Goal: Task Accomplishment & Management: Manage account settings

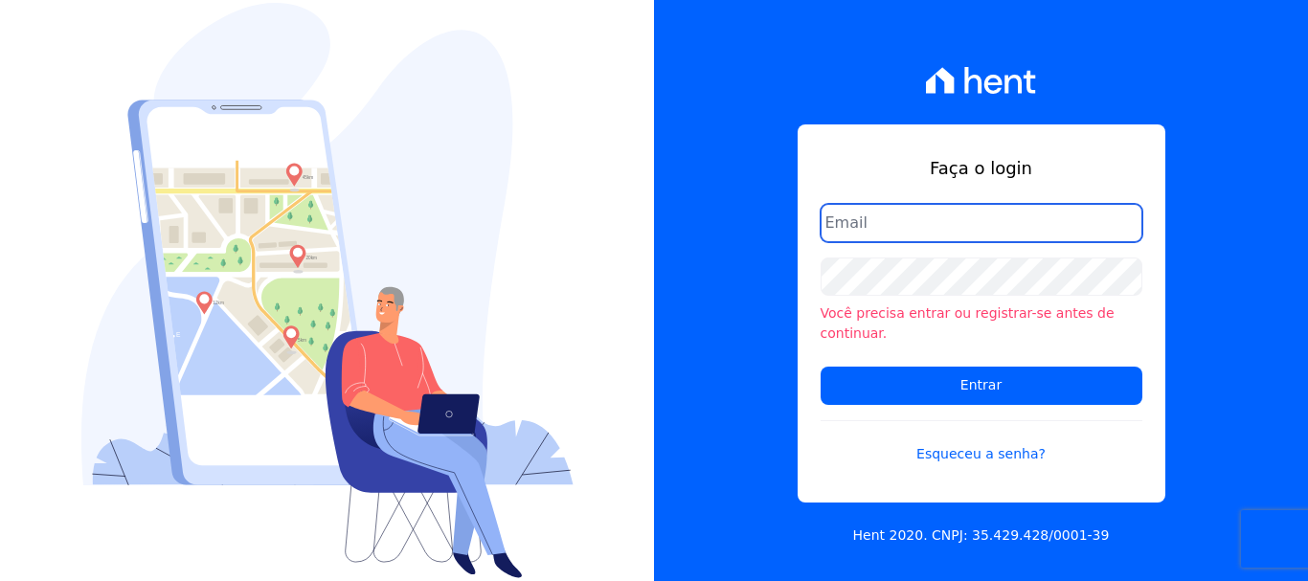
click at [955, 242] on input "email" at bounding box center [982, 223] width 322 height 38
type input "cobranca@construtorafarias.com.br"
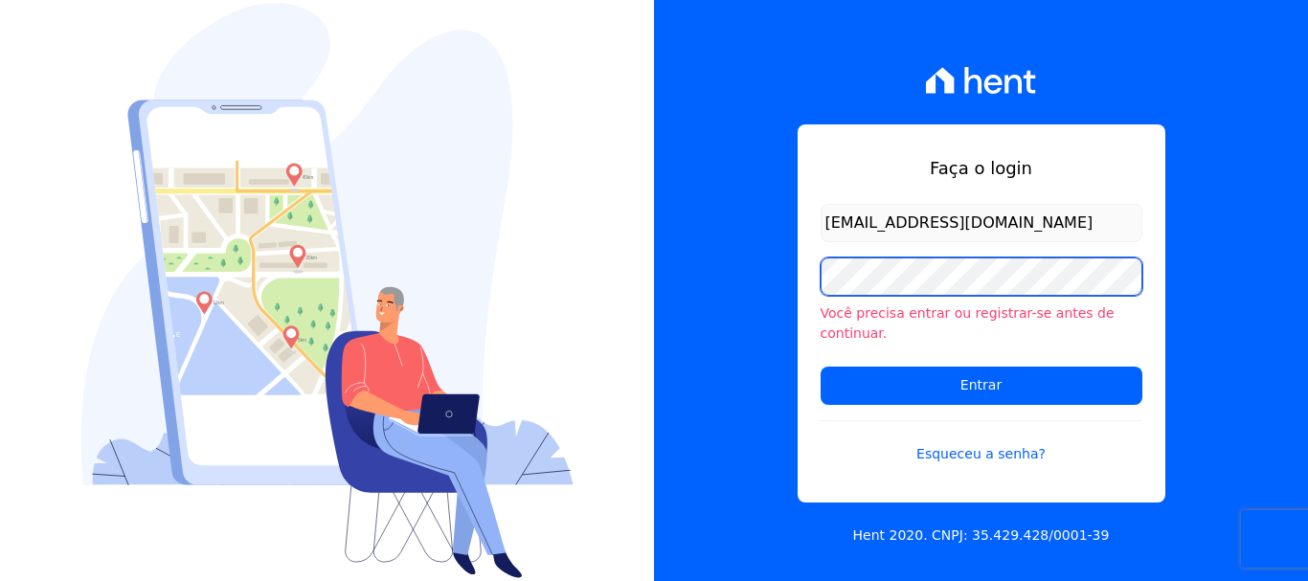
click at [821, 367] on input "Entrar" at bounding box center [982, 386] width 322 height 38
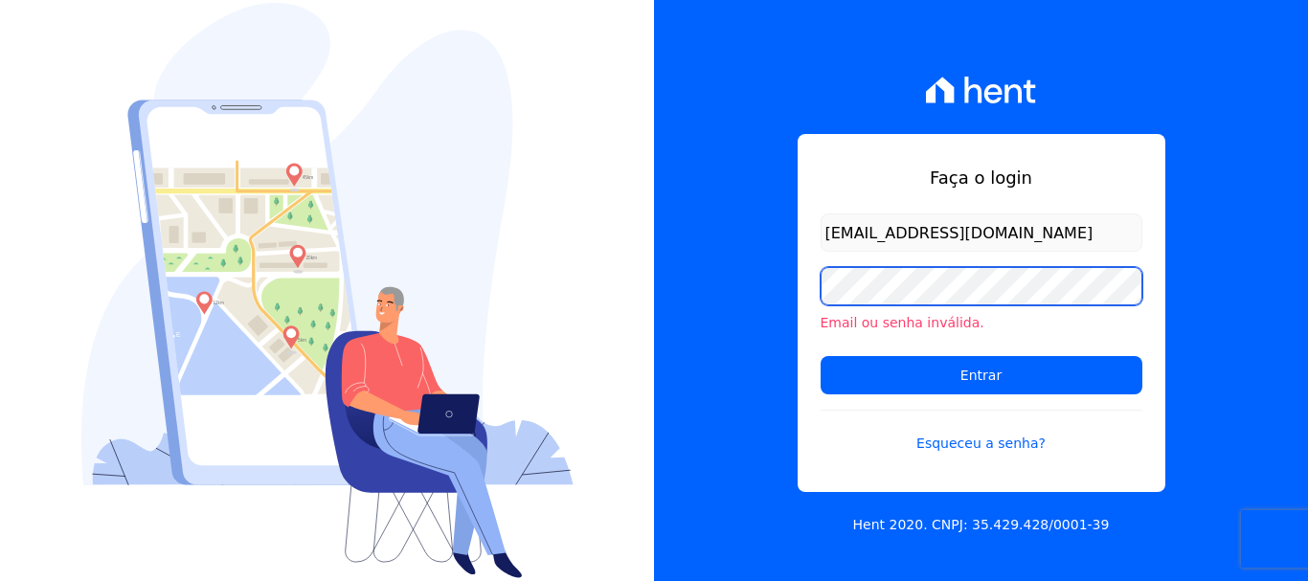
click at [821, 356] on input "Entrar" at bounding box center [982, 375] width 322 height 38
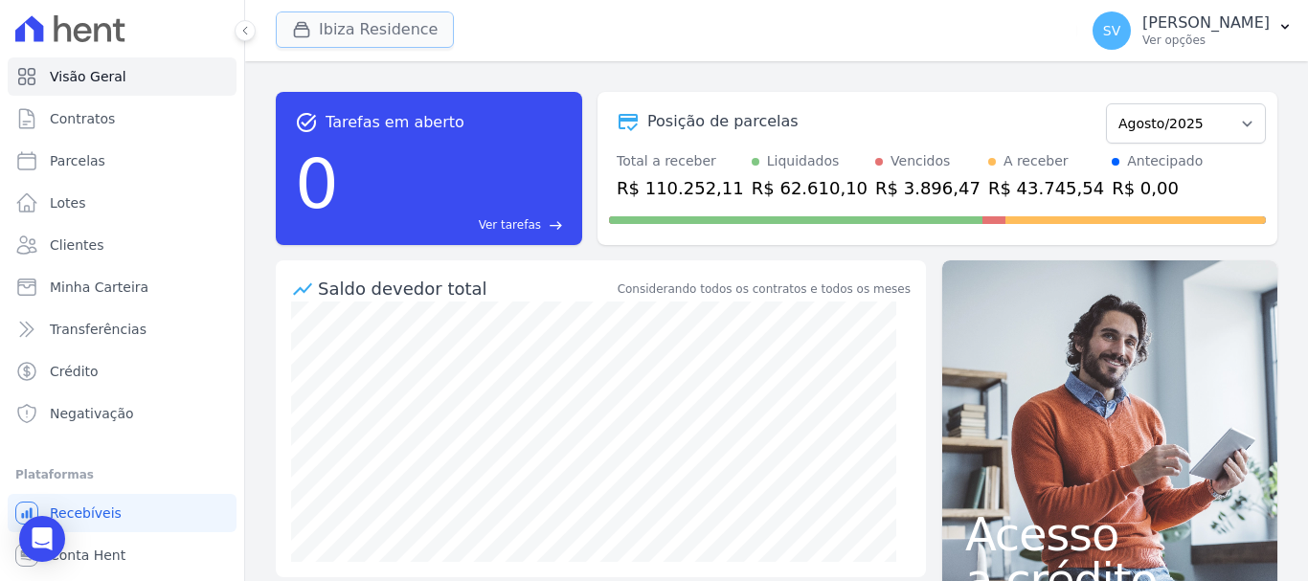
click at [395, 48] on span "Ibiza Residence" at bounding box center [365, 30] width 178 height 38
click at [418, 43] on button "Ibiza Residence" at bounding box center [365, 29] width 178 height 36
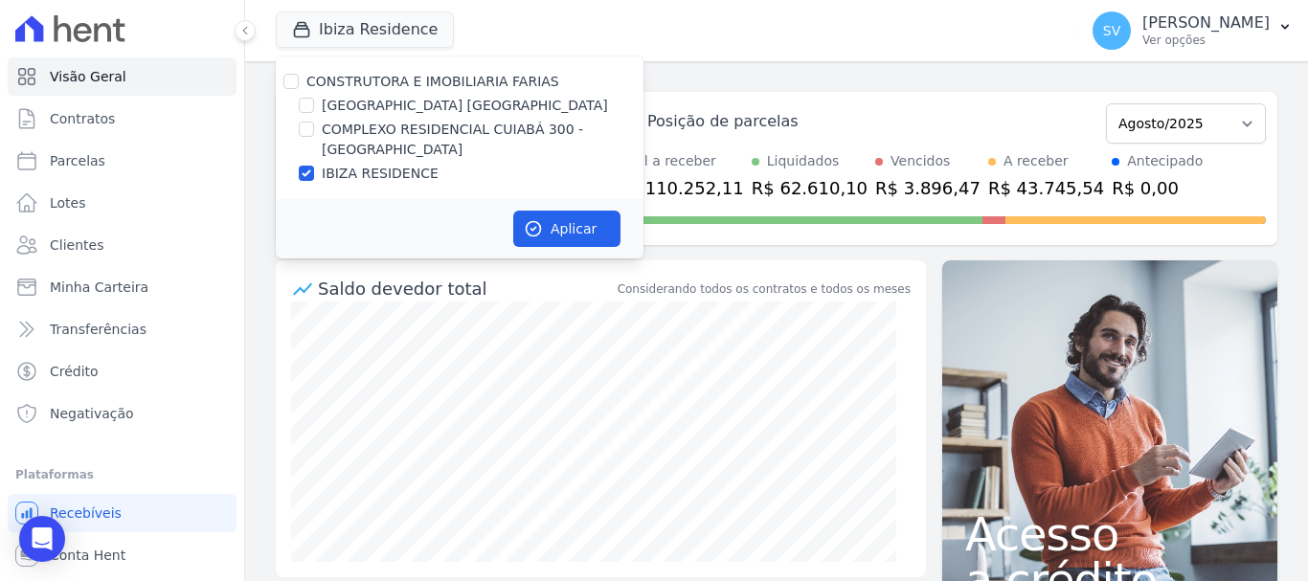
click at [305, 124] on div at bounding box center [306, 129] width 15 height 19
click at [303, 126] on input "COMPLEXO RESIDENCIAL CUIABÁ 300 - [GEOGRAPHIC_DATA]" at bounding box center [306, 129] width 15 height 15
checkbox input "true"
click at [305, 165] on div at bounding box center [306, 173] width 15 height 19
click at [307, 171] on input "IBIZA RESIDENCE" at bounding box center [306, 173] width 15 height 15
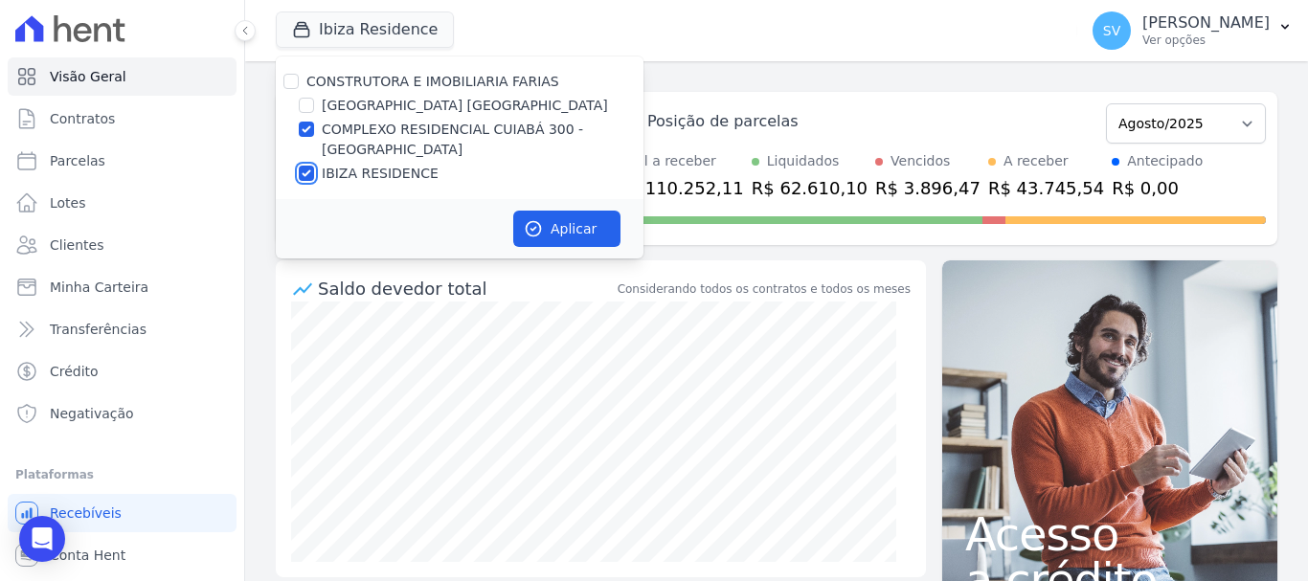
checkbox input "false"
click at [566, 223] on button "Aplicar" at bounding box center [566, 229] width 107 height 36
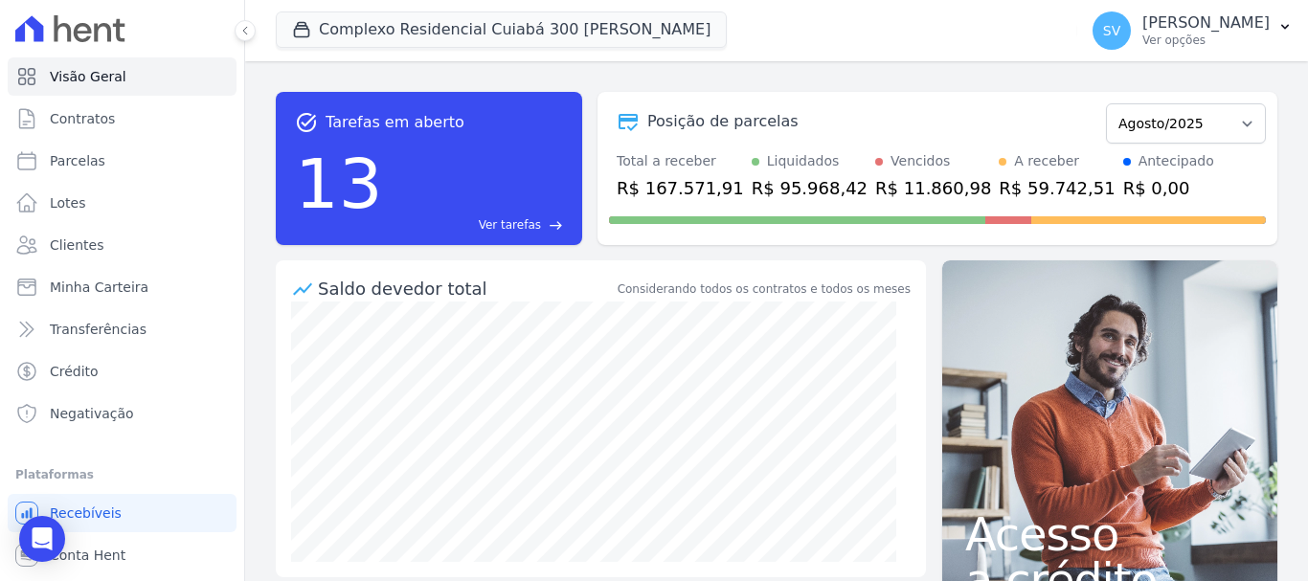
scroll to position [96, 0]
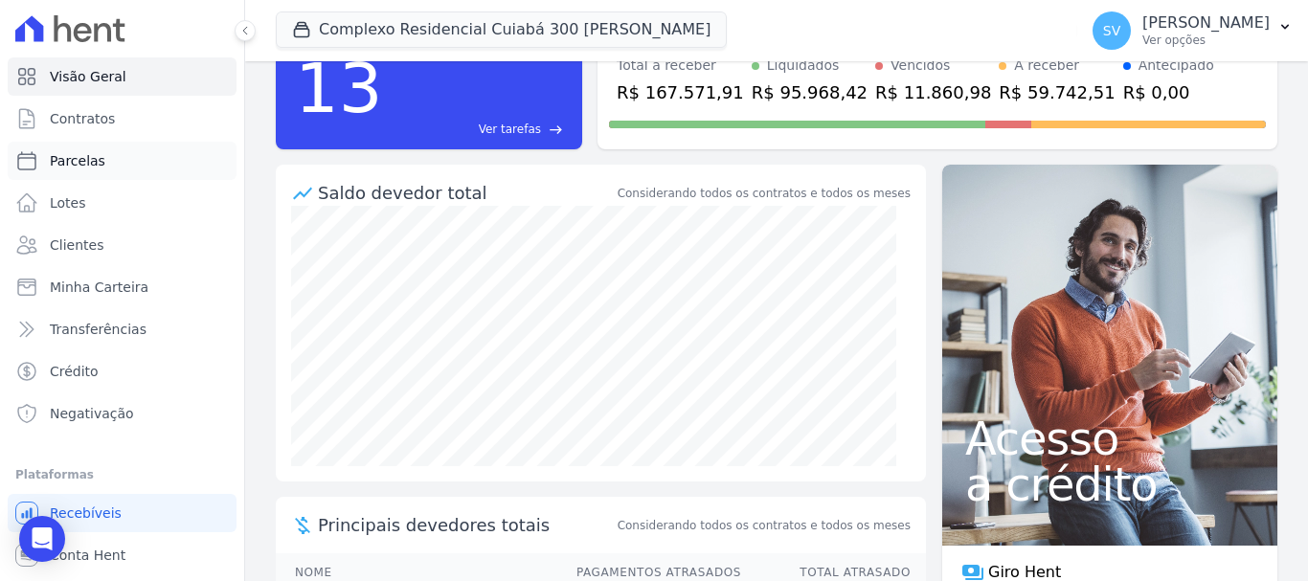
click at [87, 146] on link "Parcelas" at bounding box center [122, 161] width 229 height 38
select select
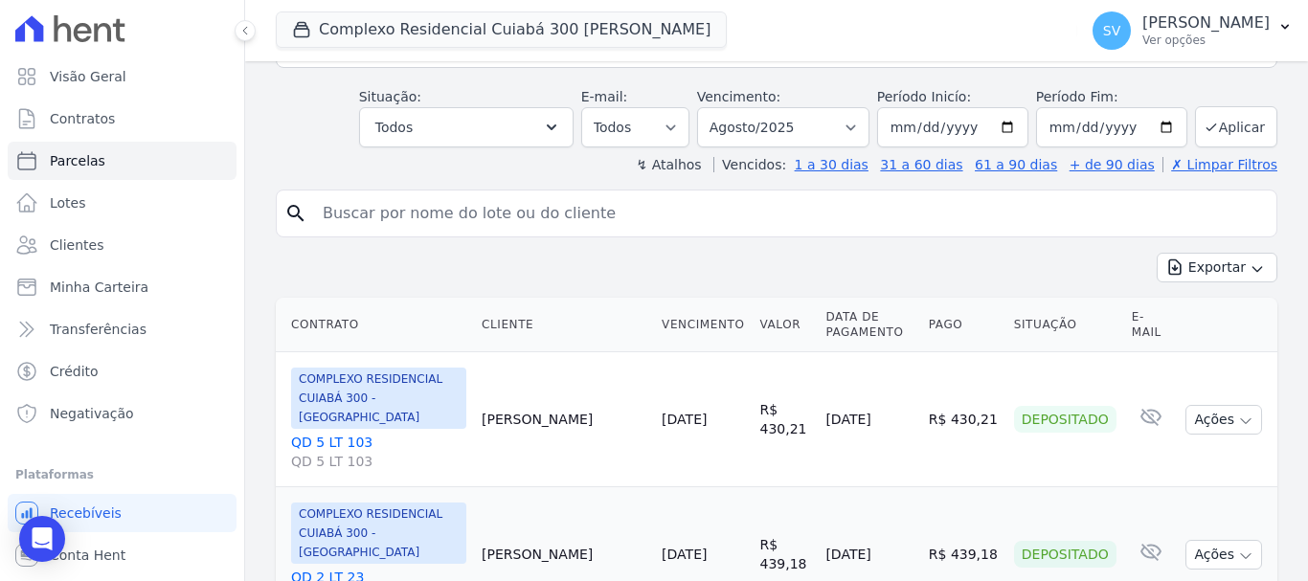
scroll to position [287, 0]
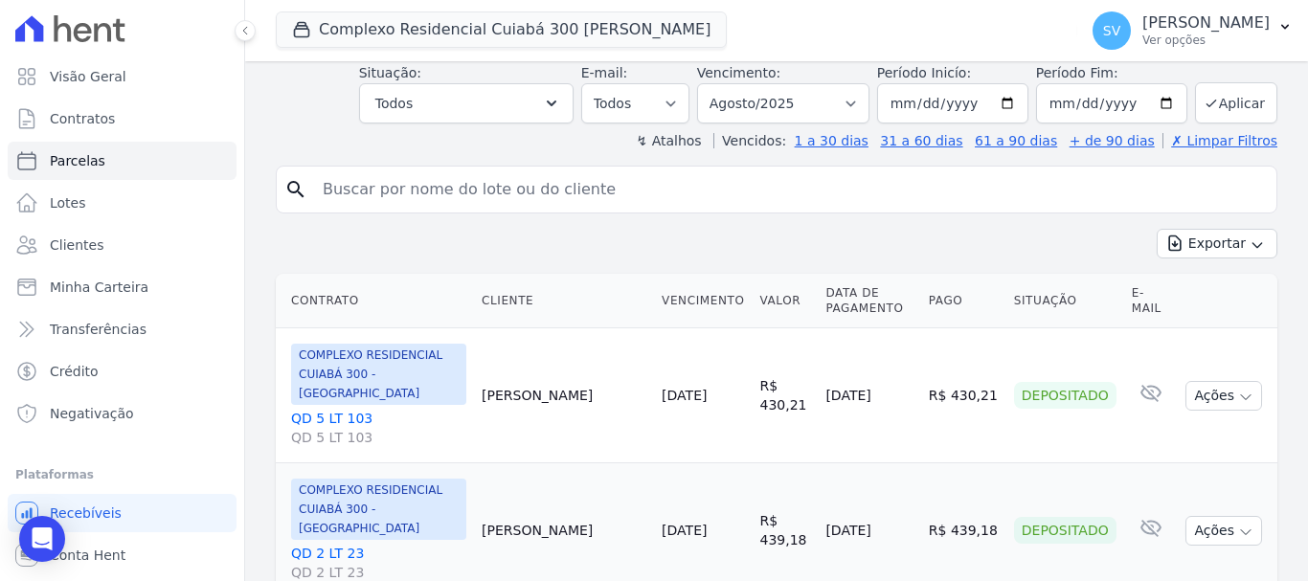
click at [426, 187] on input "search" at bounding box center [789, 189] width 957 height 38
paste input "Letícia Arruda de Almeida"
type input "Letícia Arruda de Almeida,"
select select
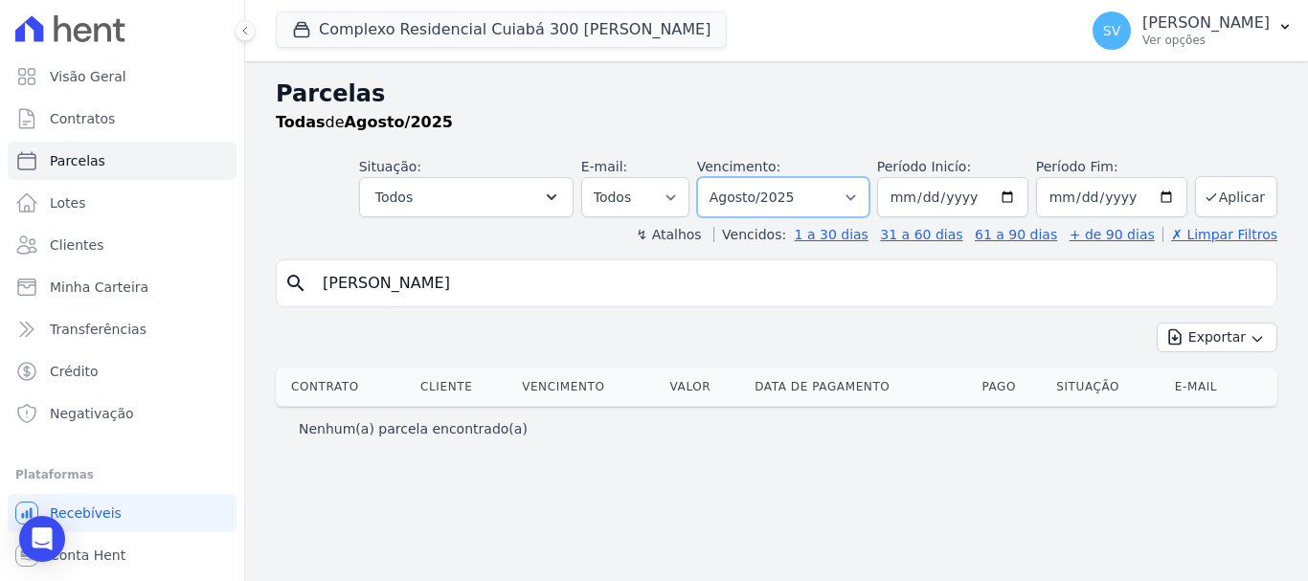
click at [818, 197] on select "Filtrar por período ──────── Todos os meses Abril/2024 Maio/2024 Junho/2024 Jul…" at bounding box center [783, 197] width 172 height 40
click at [583, 232] on div "↯ Atalhos Vencidos: 1 a 30 dias 31 a 60 dias 61 a 90 dias + de 90 dias ✗ Limpar…" at bounding box center [776, 234] width 1001 height 19
click at [349, 274] on input "Letícia Arruda de Almeida" at bounding box center [789, 283] width 957 height 38
type input "Leticia Arruda de Almeida"
select select
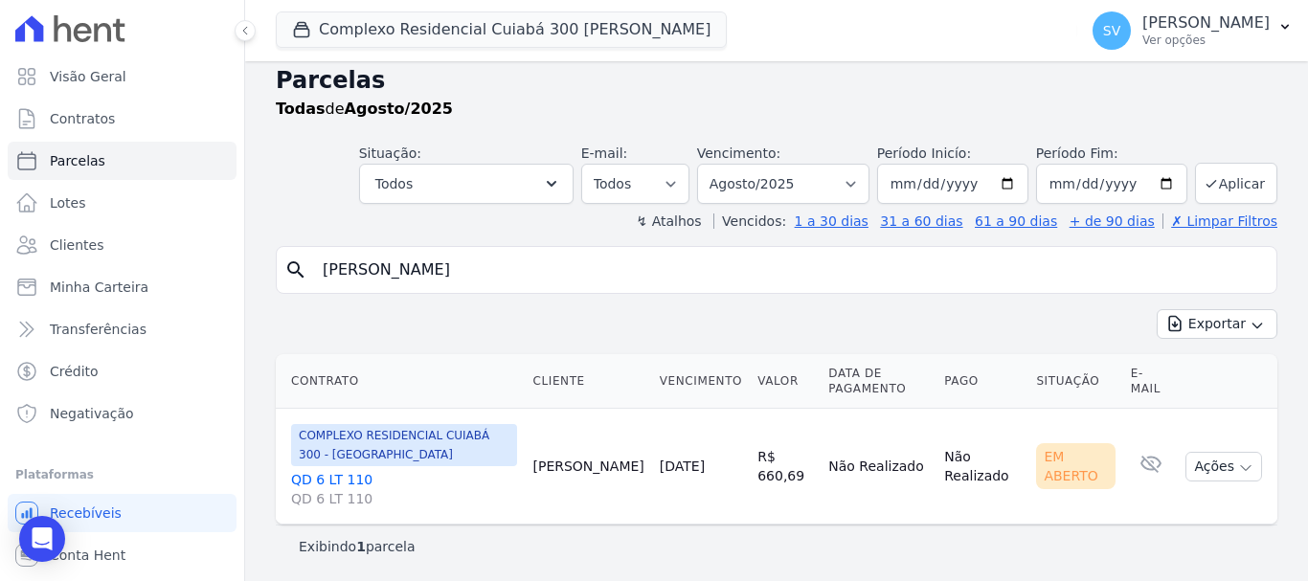
scroll to position [15, 0]
click at [1208, 466] on button "Ações" at bounding box center [1223, 465] width 77 height 30
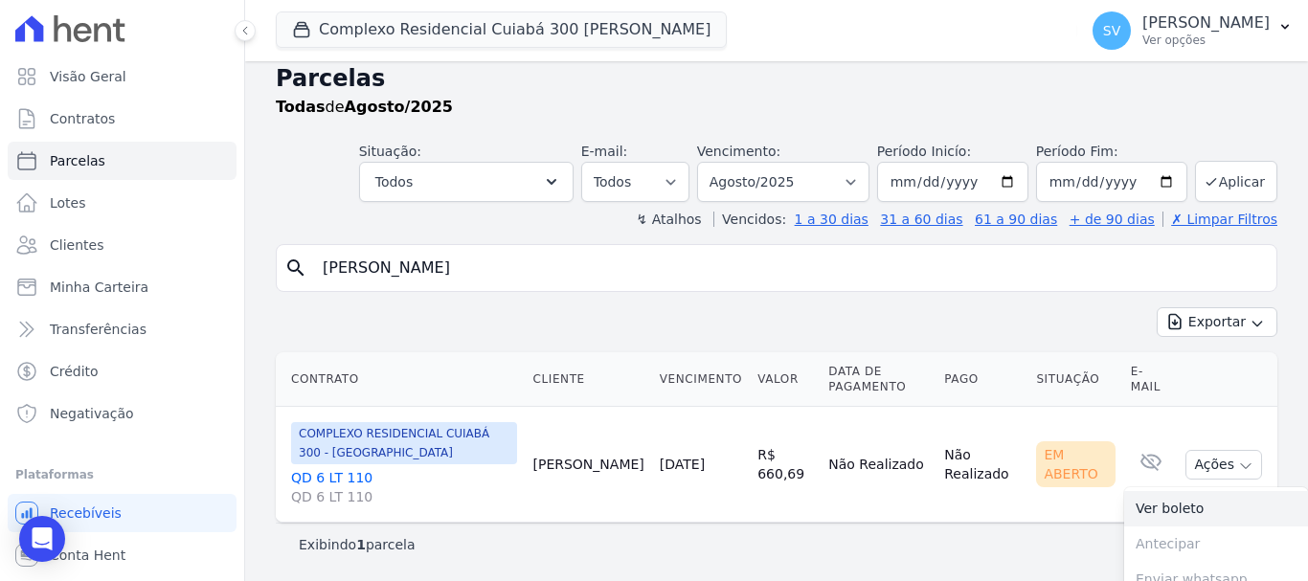
click at [1198, 507] on link "Ver boleto" at bounding box center [1216, 508] width 184 height 35
click at [445, 31] on button "Complexo Residencial Cuiabá 300 João De Barro" at bounding box center [501, 29] width 451 height 36
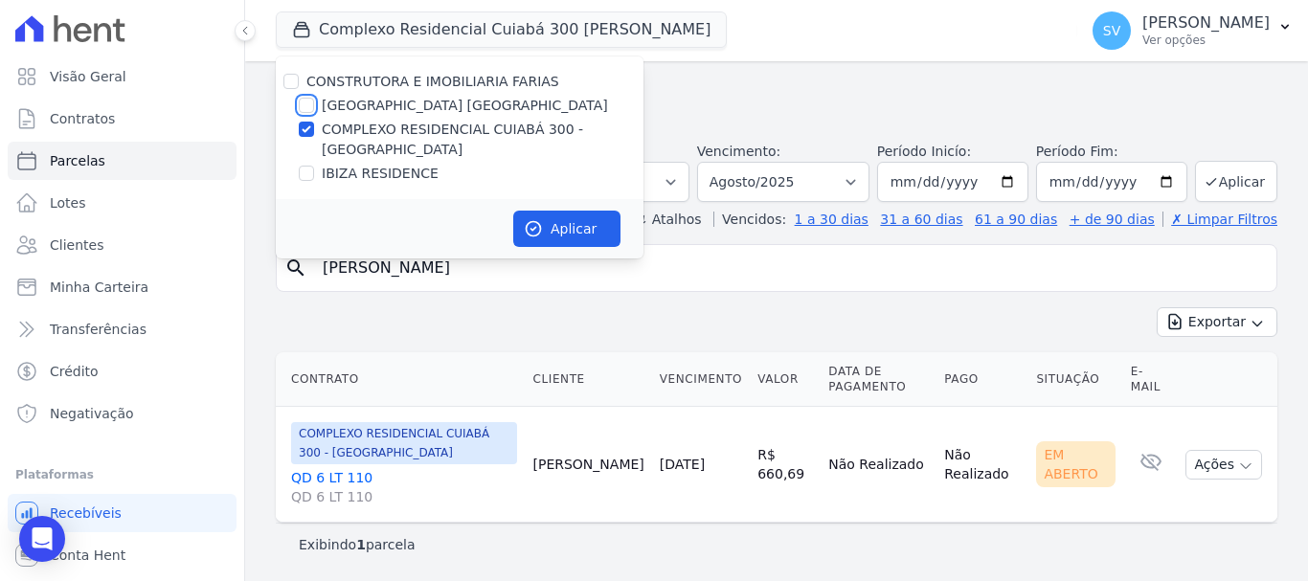
click at [300, 100] on input "[GEOGRAPHIC_DATA] [GEOGRAPHIC_DATA]" at bounding box center [306, 105] width 15 height 15
checkbox input "true"
click at [312, 121] on div at bounding box center [306, 129] width 15 height 19
click at [310, 130] on input "COMPLEXO RESIDENCIAL CUIABÁ 300 - [GEOGRAPHIC_DATA]" at bounding box center [306, 129] width 15 height 15
checkbox input "false"
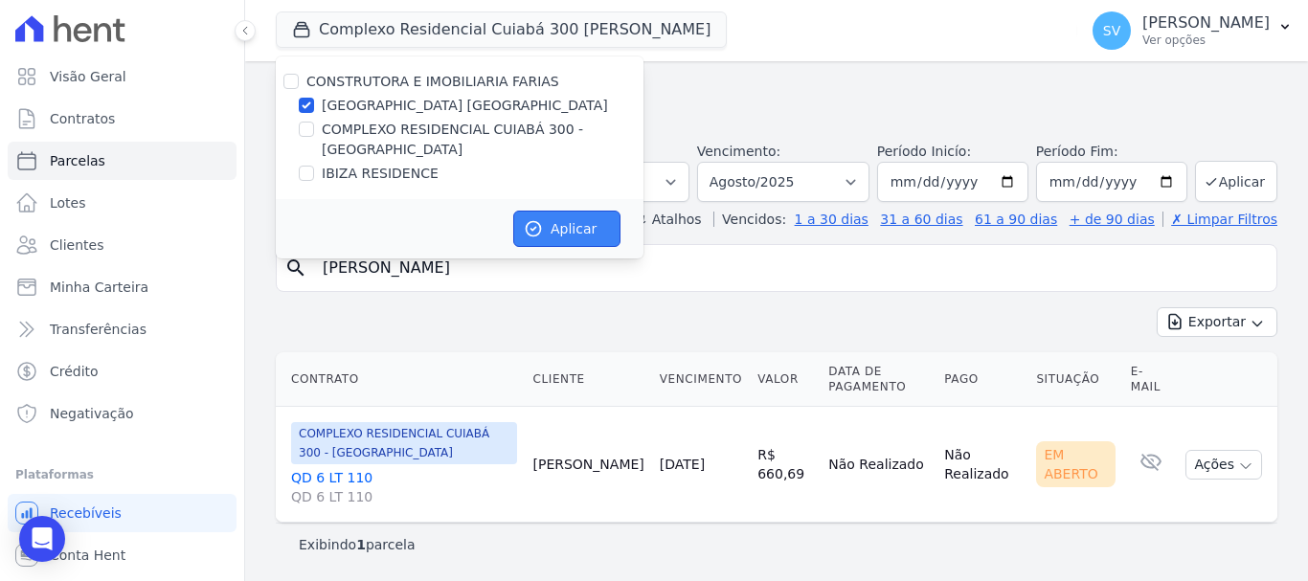
click at [539, 220] on icon "button" at bounding box center [533, 228] width 19 height 19
select select
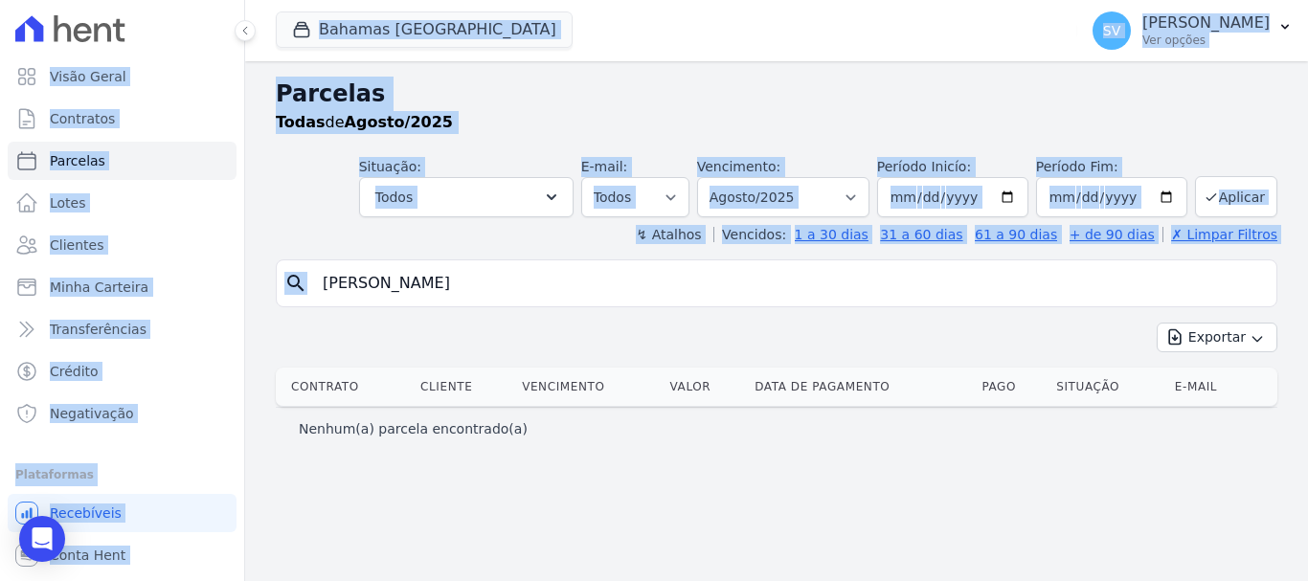
drag, startPoint x: 564, startPoint y: 279, endPoint x: 316, endPoint y: 267, distance: 248.2
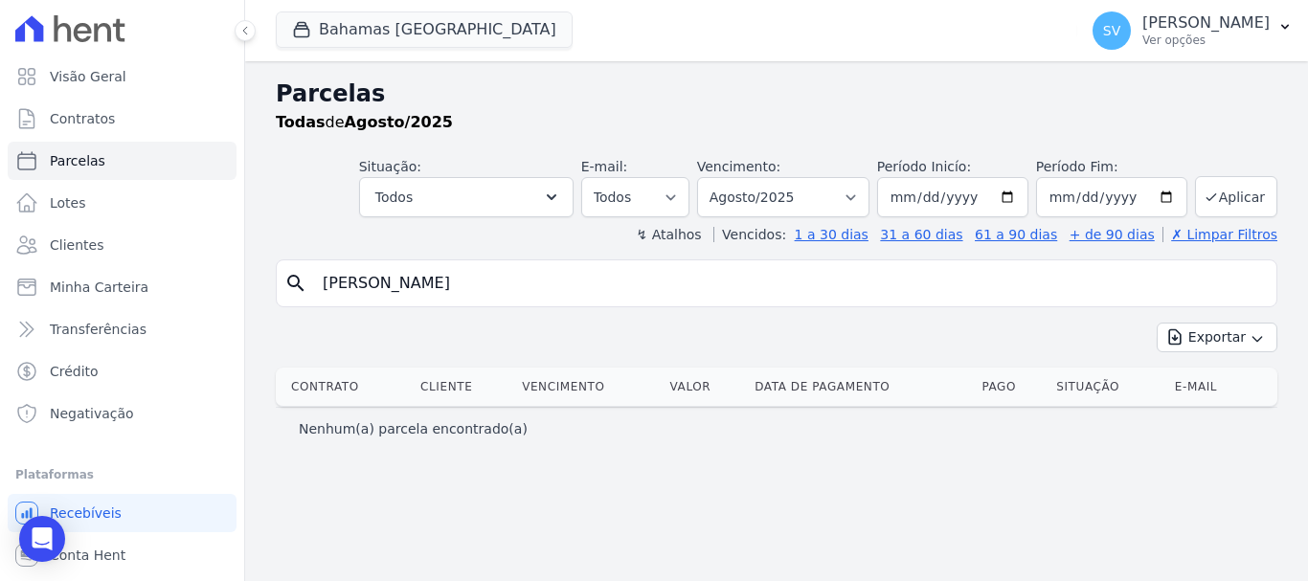
click at [551, 291] on input "Leticia Arruda de Almeida" at bounding box center [789, 283] width 957 height 38
drag, startPoint x: 551, startPoint y: 292, endPoint x: 304, endPoint y: 273, distance: 248.7
click at [305, 271] on div "search Leticia Arruda de Almeida" at bounding box center [776, 283] width 1001 height 48
paste input "Nelito rezende firmino"
type input "Nelito rezende firmino"
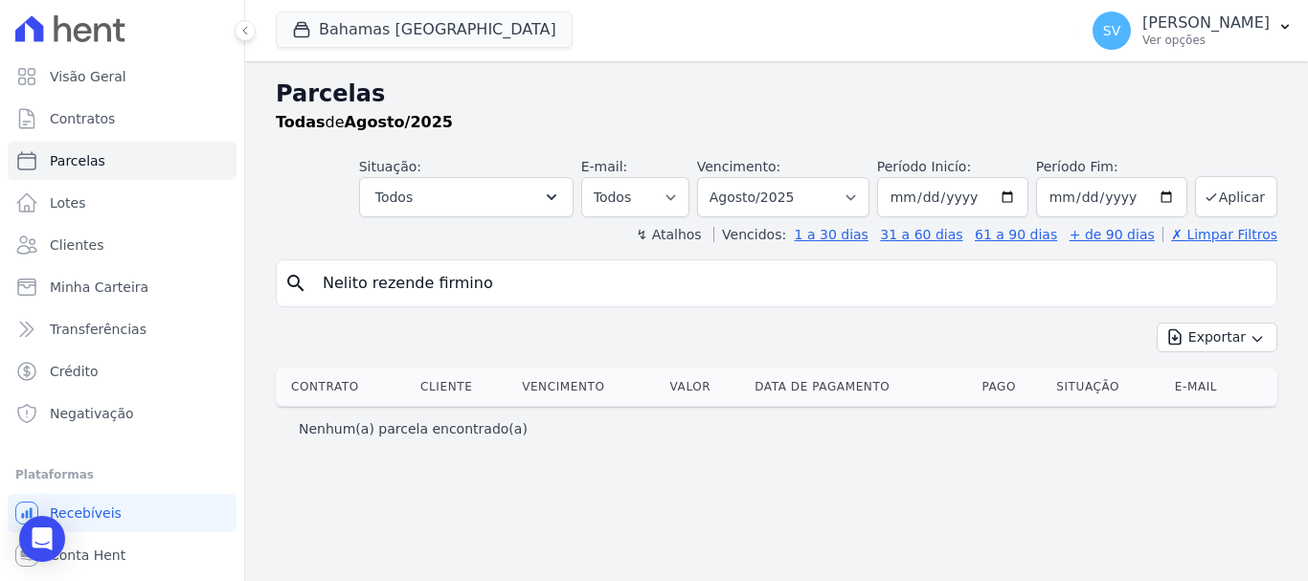
select select
click at [992, 282] on input "Nelito rezende firmino" at bounding box center [789, 283] width 957 height 38
select select
click at [756, 187] on select "Filtrar por período ──────── Todos os meses Outubro/2022 Novembro/2022 Dezembro…" at bounding box center [783, 197] width 172 height 40
select select "07/2025"
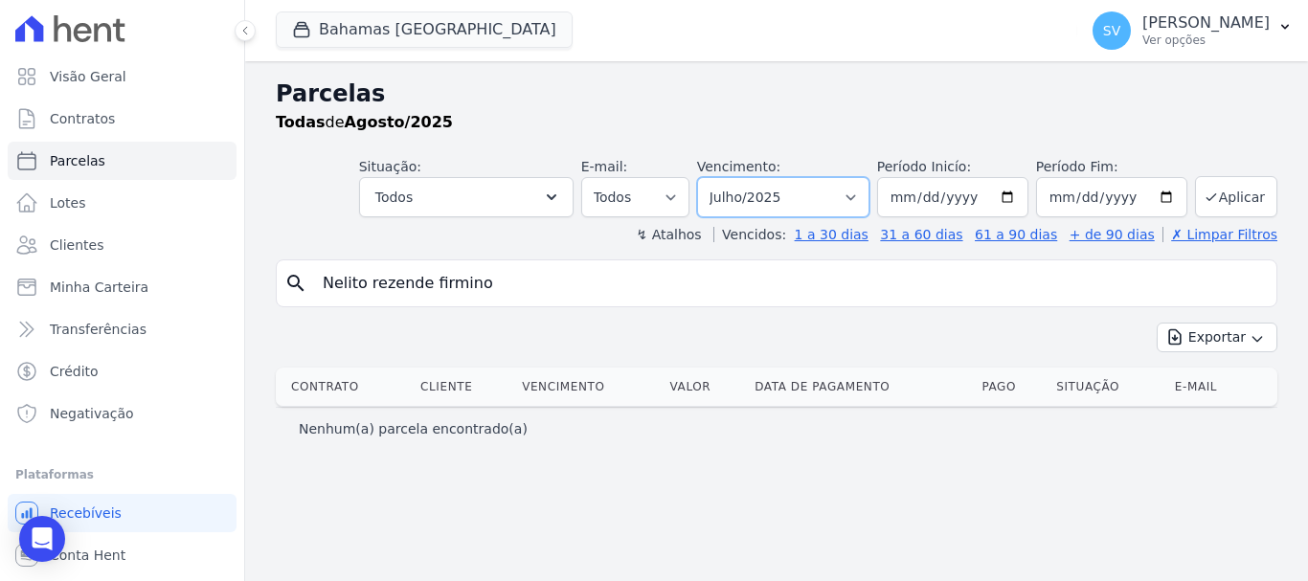
click at [724, 177] on select "Filtrar por período ──────── Todos os meses Outubro/2022 Novembro/2022 Dezembro…" at bounding box center [783, 197] width 172 height 40
select select
click at [627, 266] on input "Nelito rezende firmino" at bounding box center [789, 283] width 957 height 38
select select
click at [593, 284] on input "Nelito rezende firmino" at bounding box center [789, 283] width 957 height 38
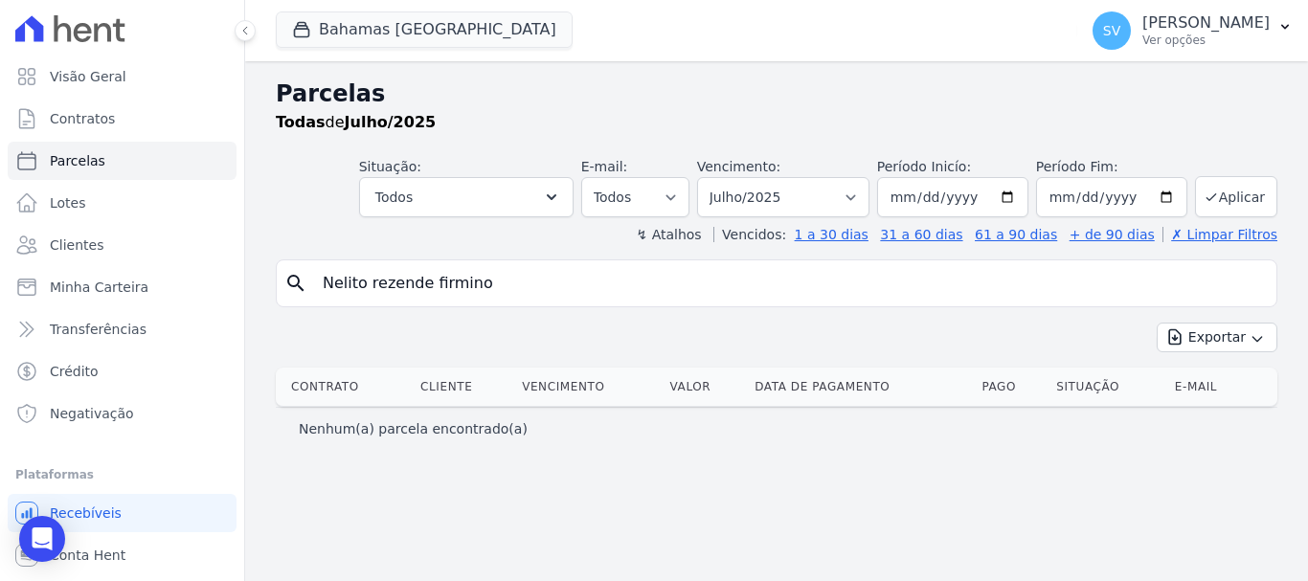
click at [593, 283] on input "Nelito rezende firmino" at bounding box center [789, 283] width 957 height 38
click at [593, 285] on input "Nelito rezende firmino" at bounding box center [789, 283] width 957 height 38
paste input "[PERSON_NAME]"
type input "[PERSON_NAME]"
select select
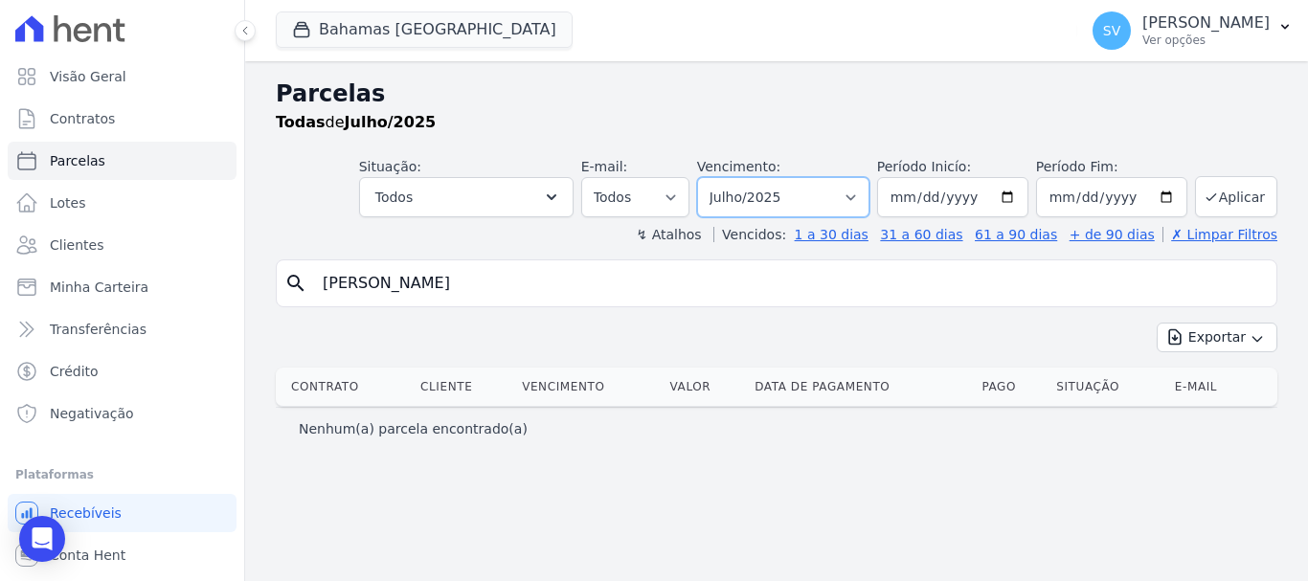
click at [765, 192] on select "Filtrar por período ──────── Todos os meses Outubro/2022 Novembro/2022 Dezembro…" at bounding box center [783, 197] width 172 height 40
select select "08/2025"
click at [724, 177] on select "Filtrar por período ──────── Todos os meses Outubro/2022 Novembro/2022 Dezembro…" at bounding box center [783, 197] width 172 height 40
select select
click at [890, 276] on input "[PERSON_NAME]" at bounding box center [789, 283] width 957 height 38
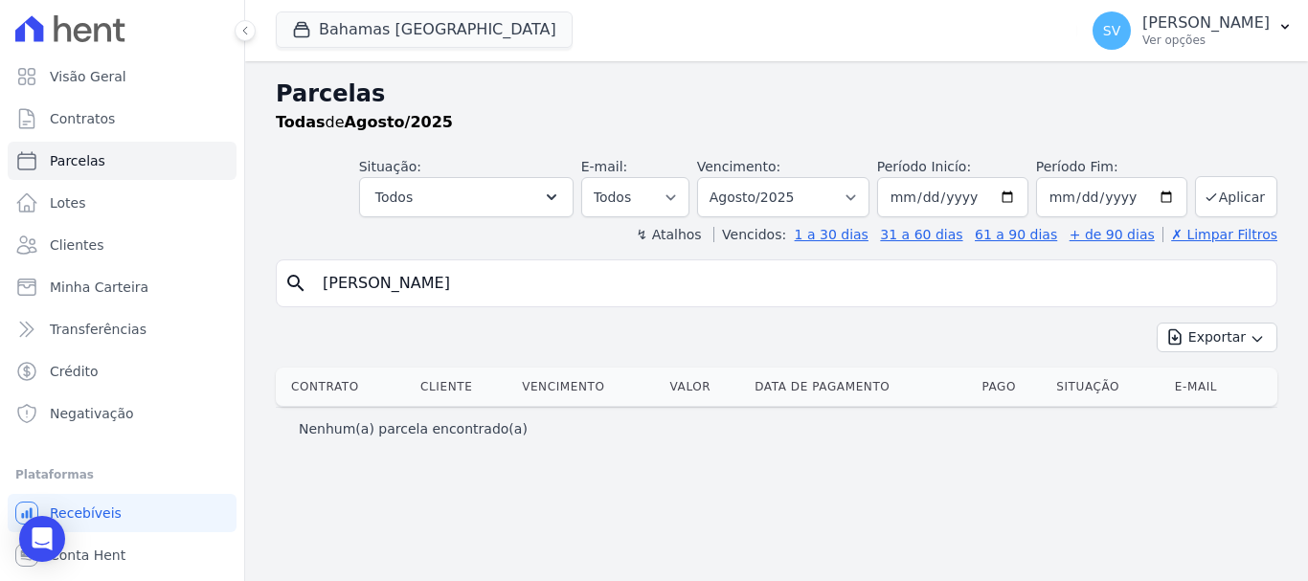
select select
drag, startPoint x: 621, startPoint y: 271, endPoint x: 330, endPoint y: 269, distance: 291.1
click at [323, 281] on input "[PERSON_NAME]" at bounding box center [789, 283] width 957 height 38
